Goal: Information Seeking & Learning: Understand process/instructions

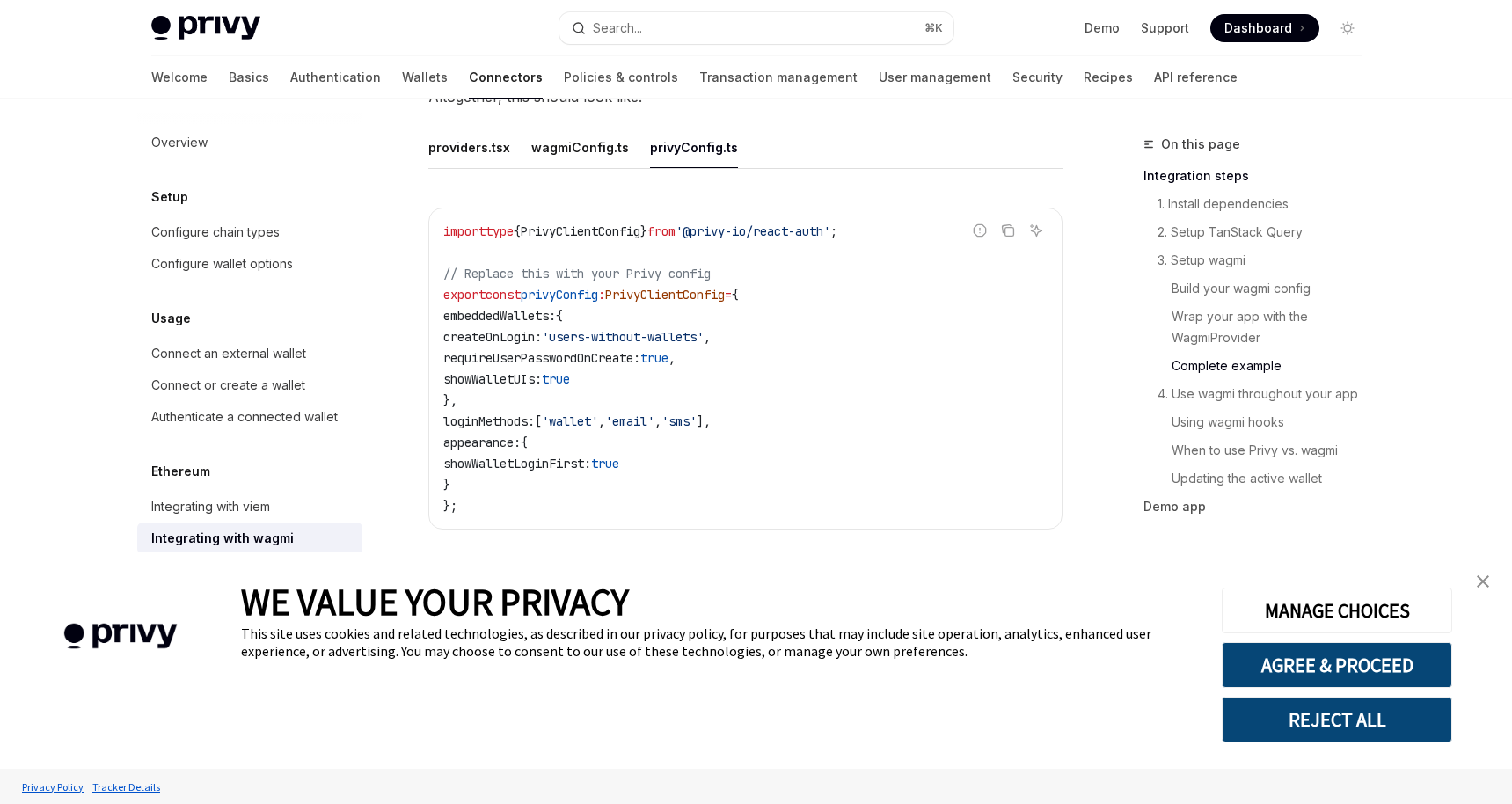
type textarea "*"
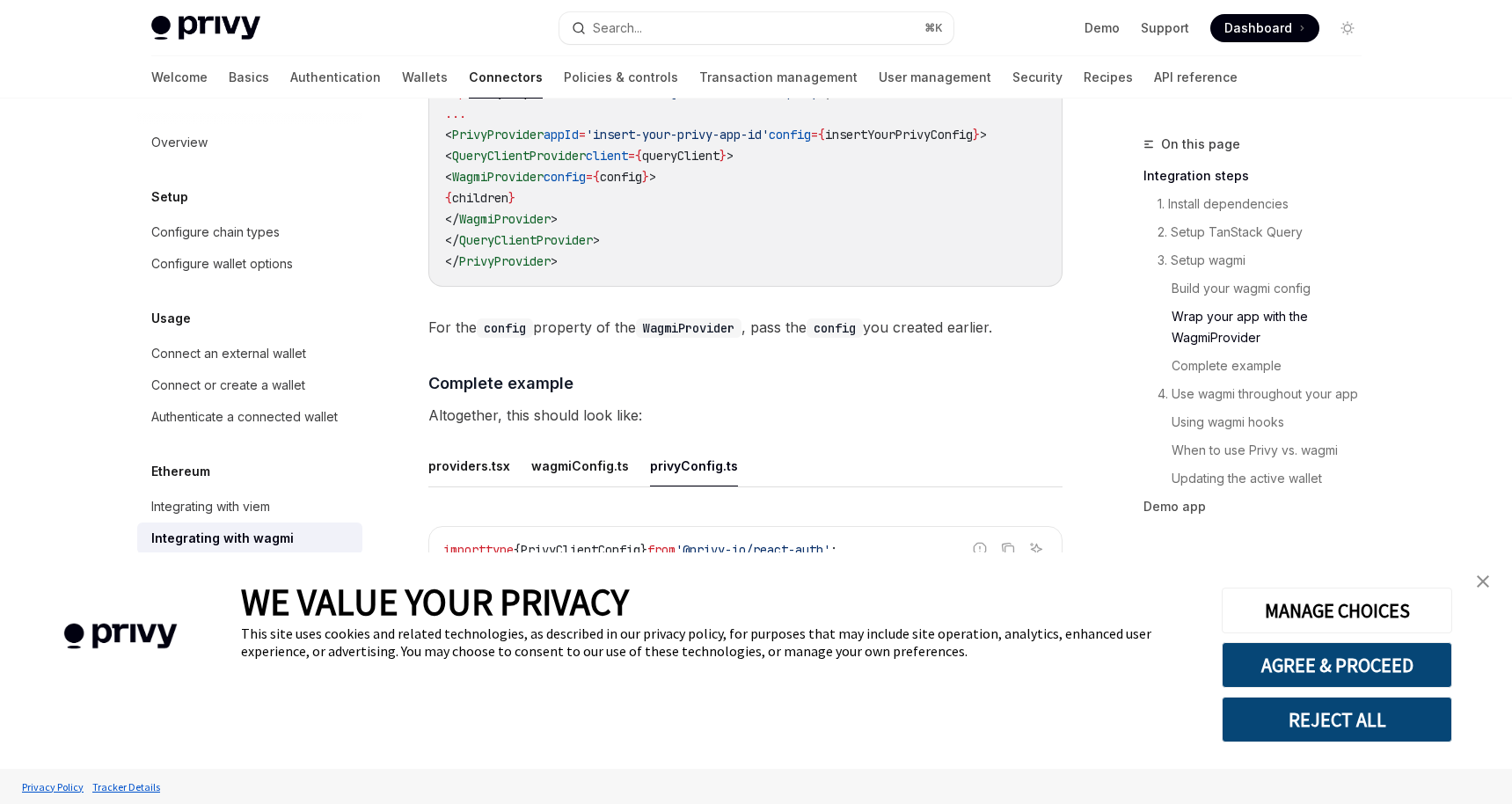
scroll to position [2898, 0]
click at [1487, 580] on img "close banner" at bounding box center [1483, 581] width 13 height 13
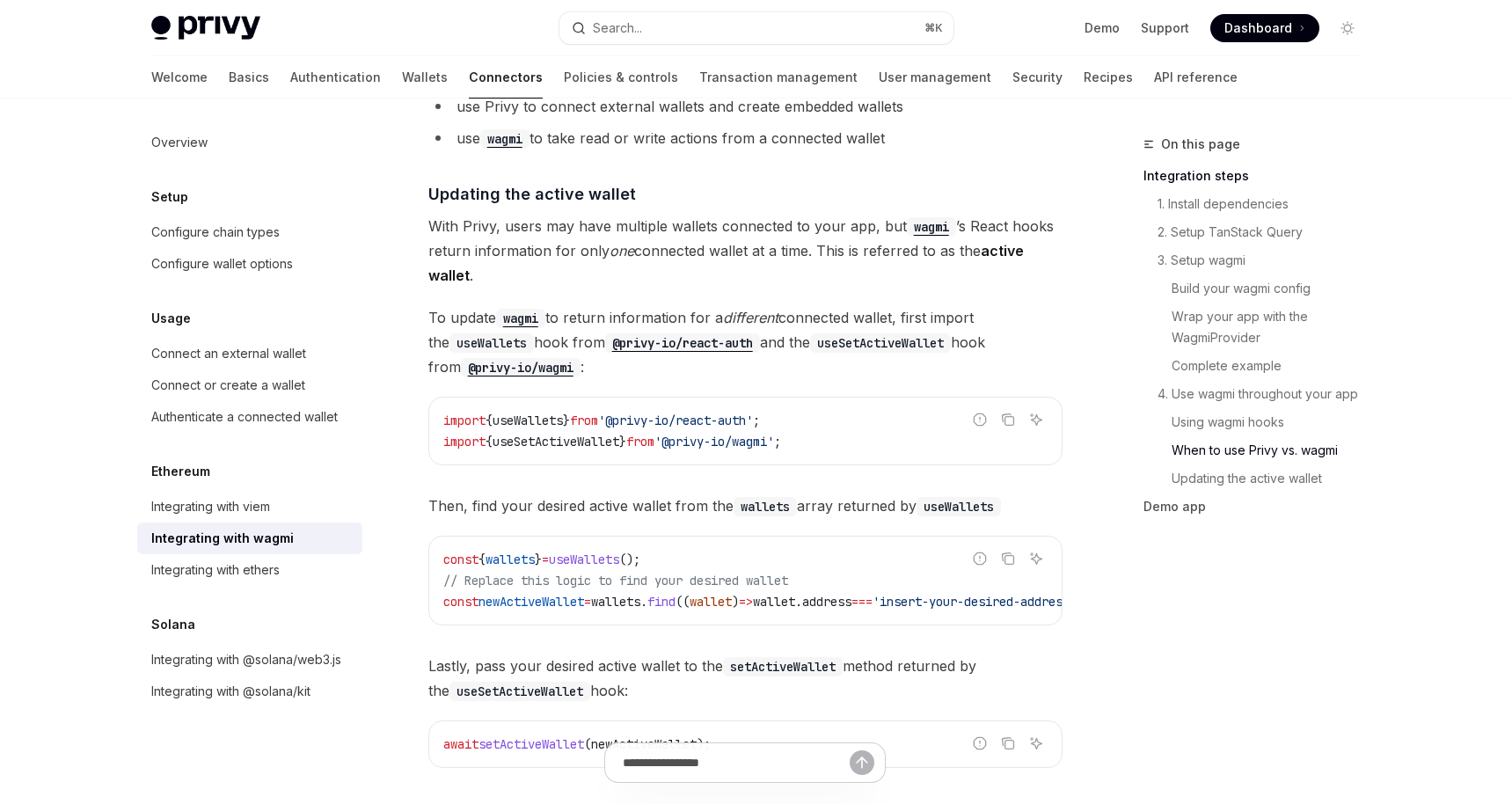
scroll to position [4500, 0]
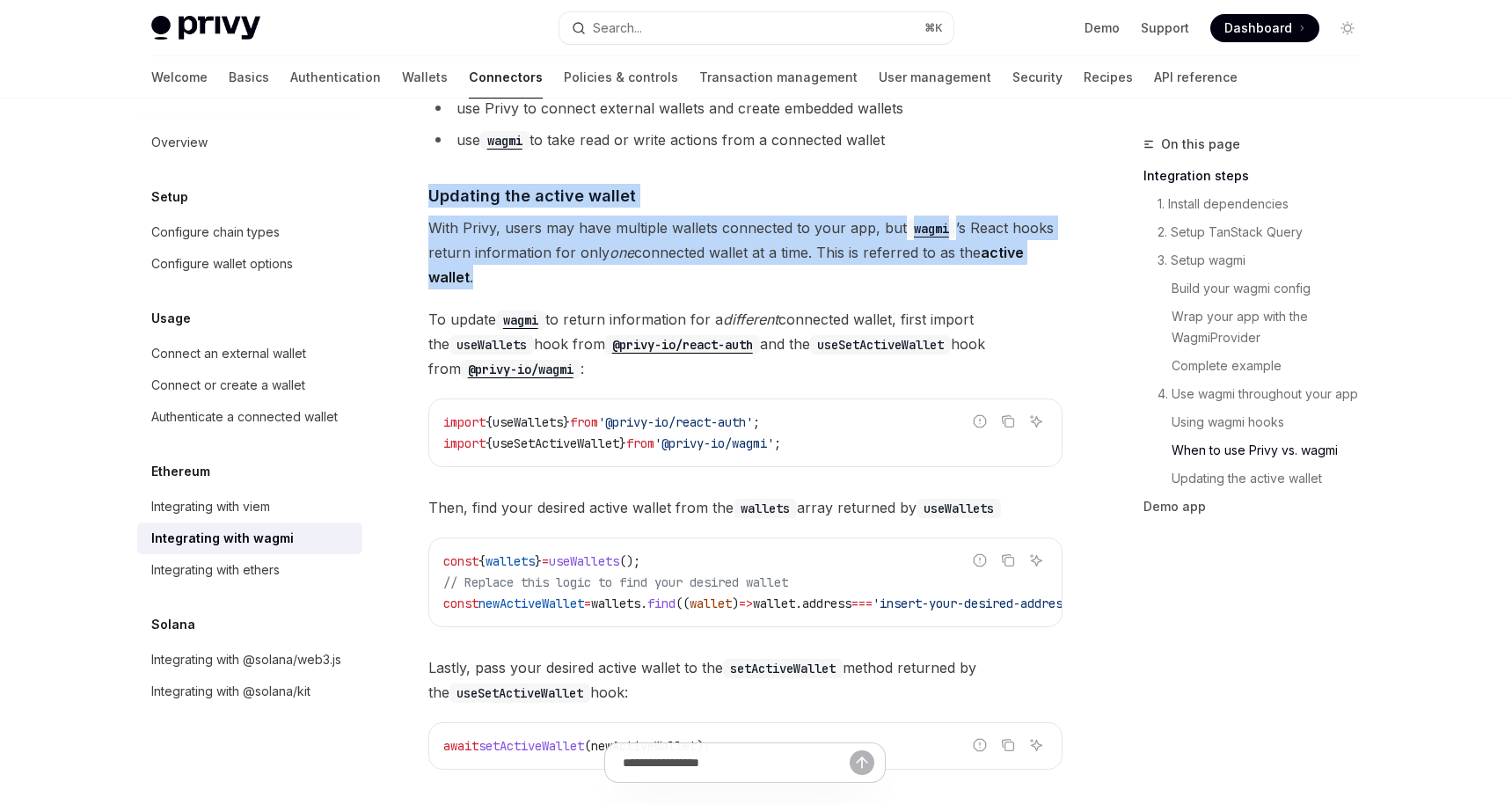
drag, startPoint x: 431, startPoint y: 184, endPoint x: 671, endPoint y: 263, distance: 252.7
click at [671, 263] on span "With Privy, users may have multiple wallets connected to your app, but wagmi ’s…" at bounding box center [745, 252] width 634 height 74
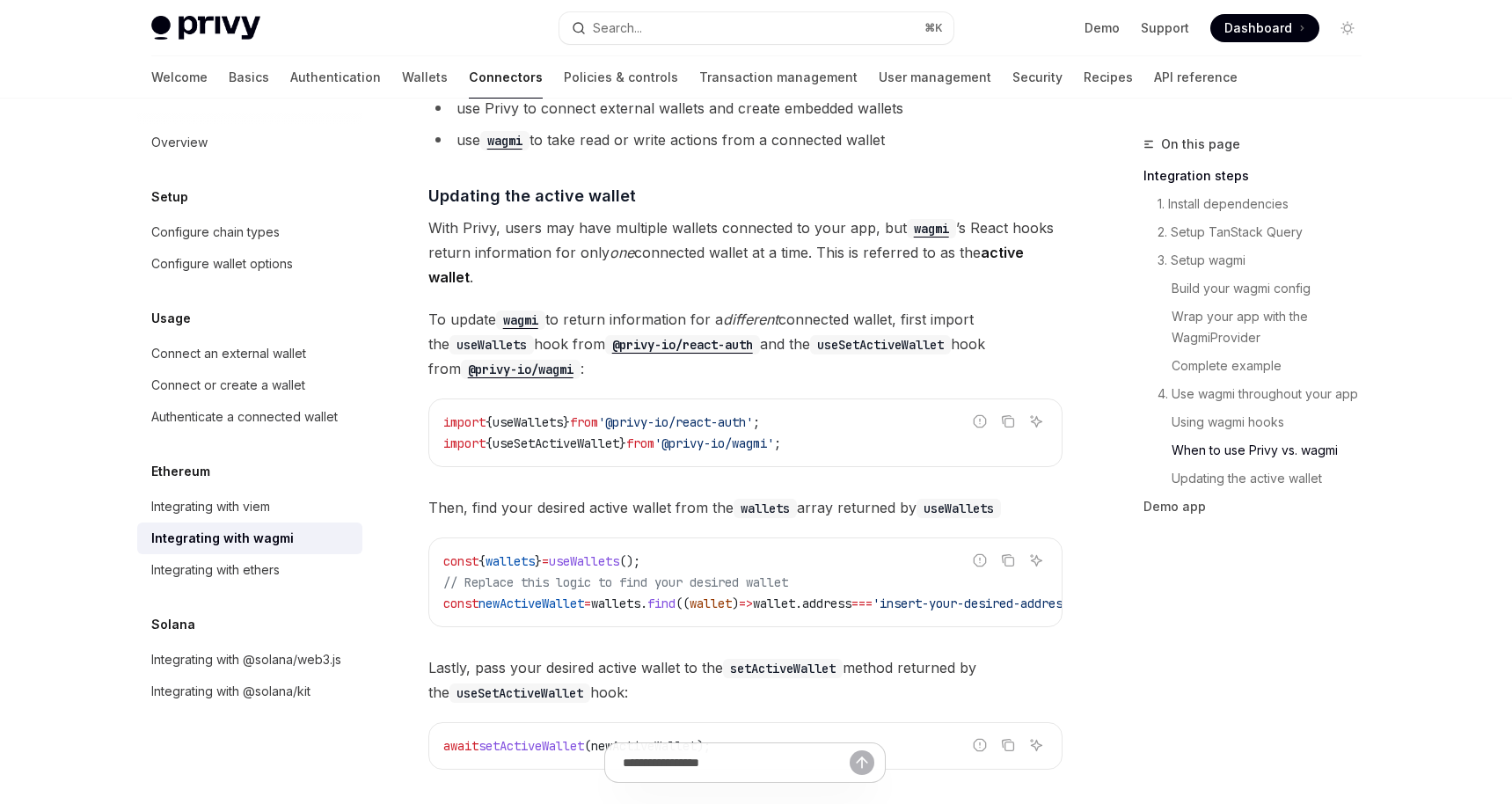
drag, startPoint x: 488, startPoint y: 222, endPoint x: 677, endPoint y: 230, distance: 189.2
click at [677, 230] on span "With Privy, users may have multiple wallets connected to your app, but wagmi ’s…" at bounding box center [745, 252] width 634 height 74
drag, startPoint x: 675, startPoint y: 222, endPoint x: 566, endPoint y: 218, distance: 109.1
click at [566, 218] on span "With Privy, users may have multiple wallets connected to your app, but wagmi ’s…" at bounding box center [745, 252] width 634 height 74
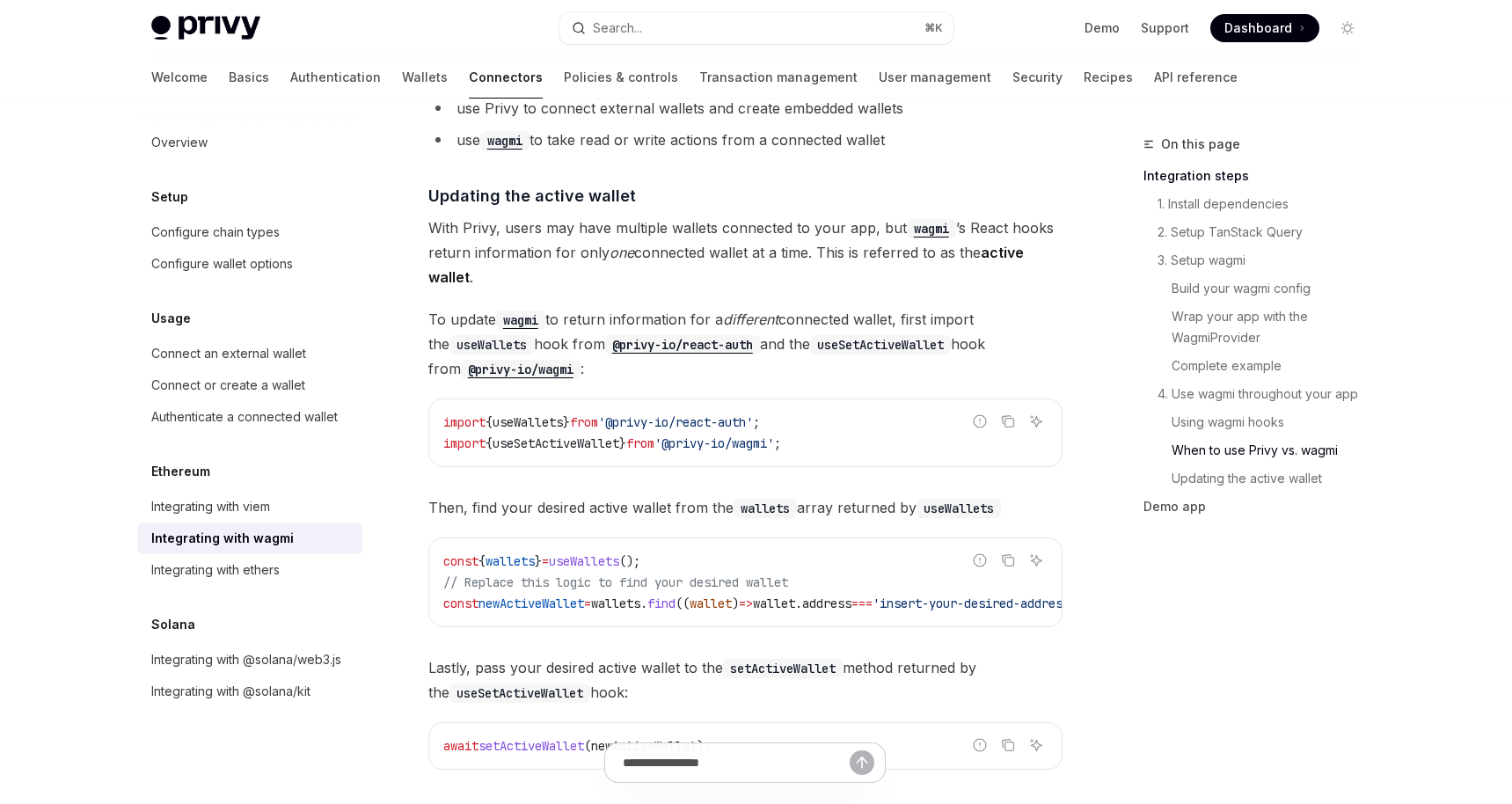
click at [547, 415] on span "useWallets" at bounding box center [528, 423] width 71 height 16
click at [545, 415] on span "useWallets" at bounding box center [528, 423] width 71 height 16
drag, startPoint x: 549, startPoint y: 556, endPoint x: 690, endPoint y: 550, distance: 141.1
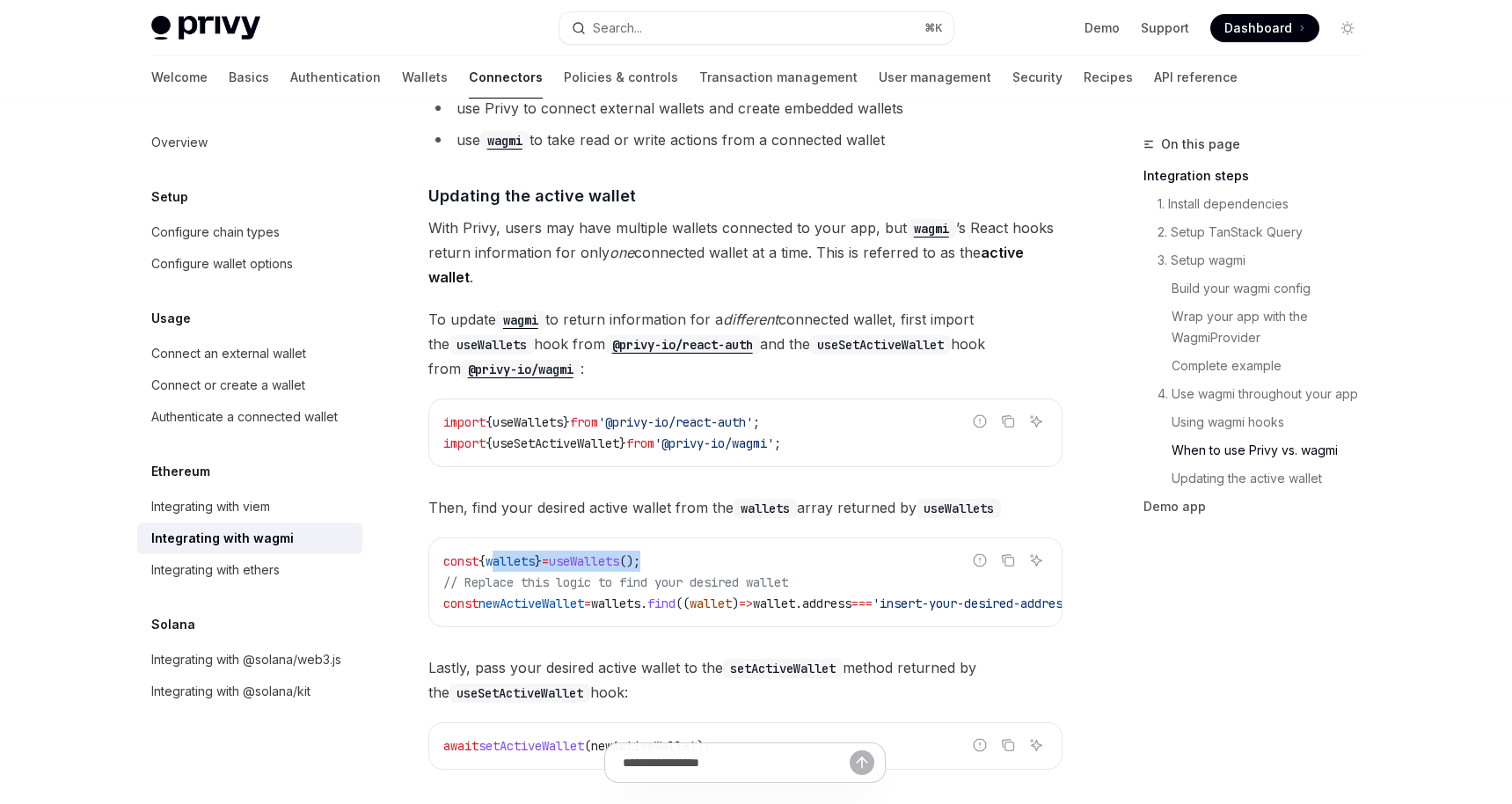
click at [690, 551] on code "const { wallets } = useWallets (); // Replace this logic to find your desired w…" at bounding box center [788, 582] width 690 height 64
drag, startPoint x: 561, startPoint y: 622, endPoint x: 613, endPoint y: 618, distance: 52.2
click at [613, 620] on div "const { wallets } = useWallets (); // Replace this logic to find your desired w…" at bounding box center [745, 582] width 632 height 88
click at [630, 188] on h4 "​ Updating the active wallet" at bounding box center [745, 196] width 634 height 24
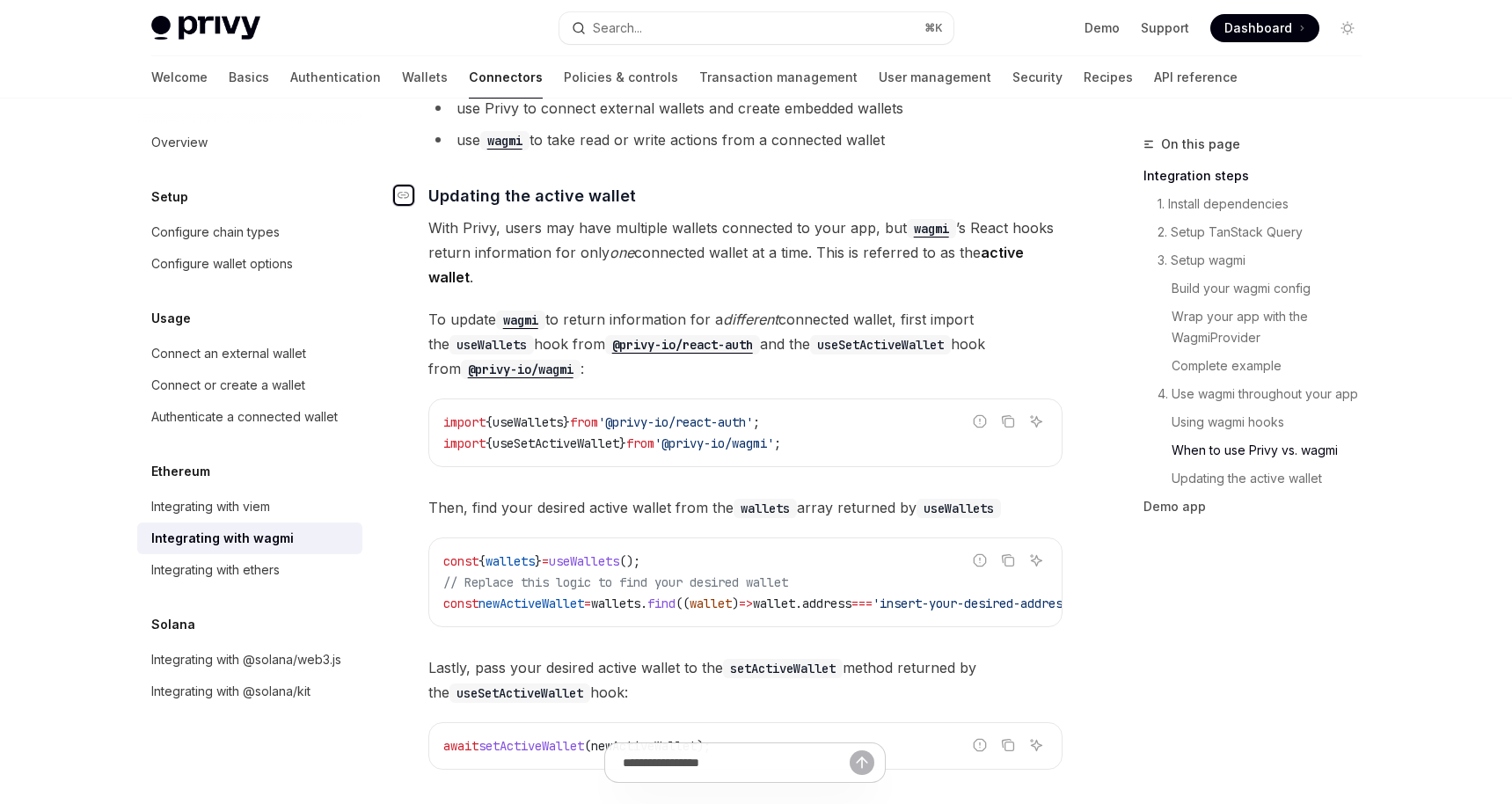
click at [411, 184] on div "Navigate to header" at bounding box center [404, 195] width 22 height 22
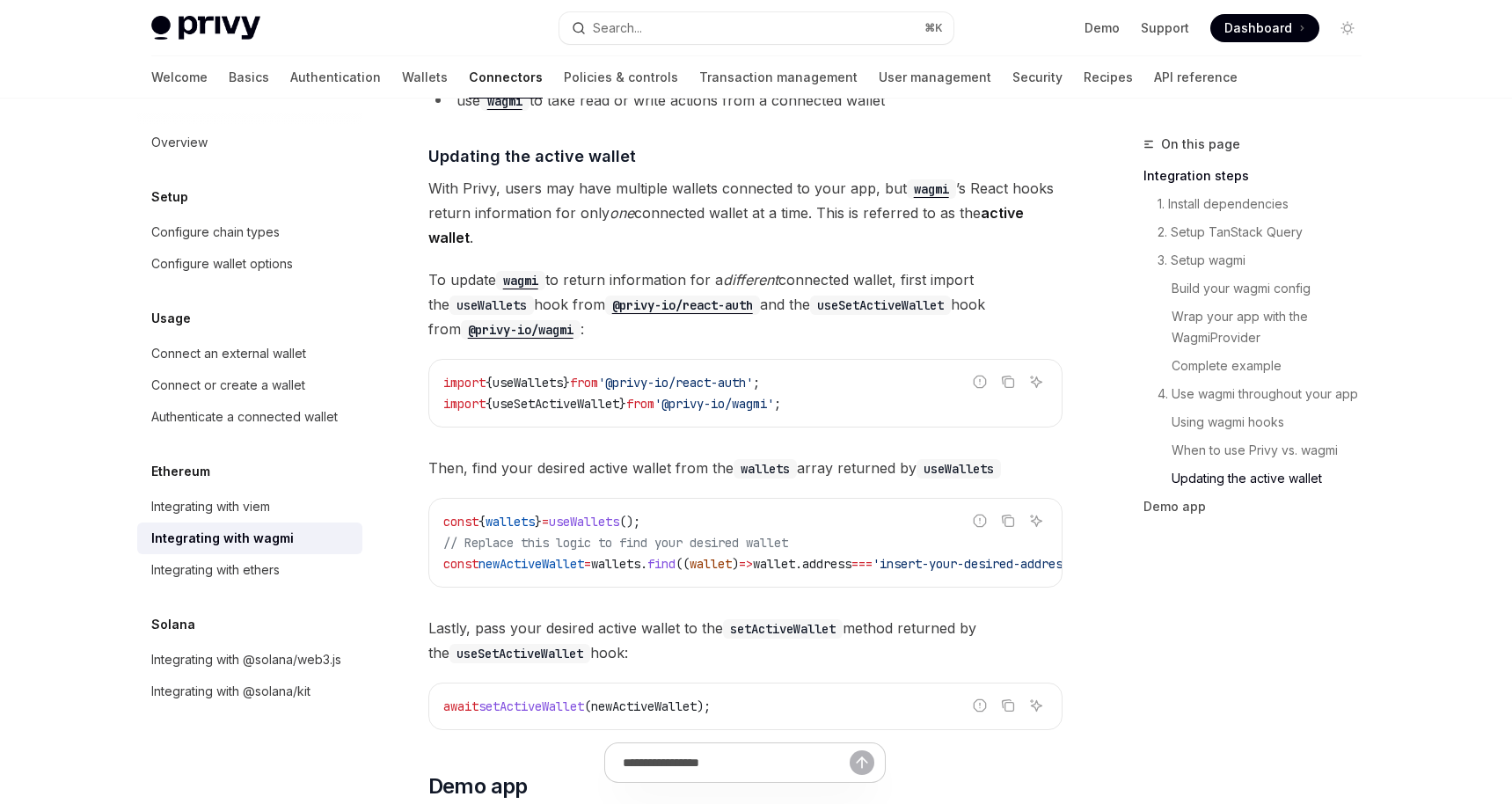
click at [637, 203] on span "With Privy, users may have multiple wallets connected to your app, but wagmi ’s…" at bounding box center [745, 212] width 634 height 74
click at [814, 226] on span "With Privy, users may have multiple wallets connected to your app, but wagmi ’s…" at bounding box center [745, 212] width 634 height 74
click at [621, 204] on em "one" at bounding box center [621, 213] width 24 height 18
